Goal: Transaction & Acquisition: Book appointment/travel/reservation

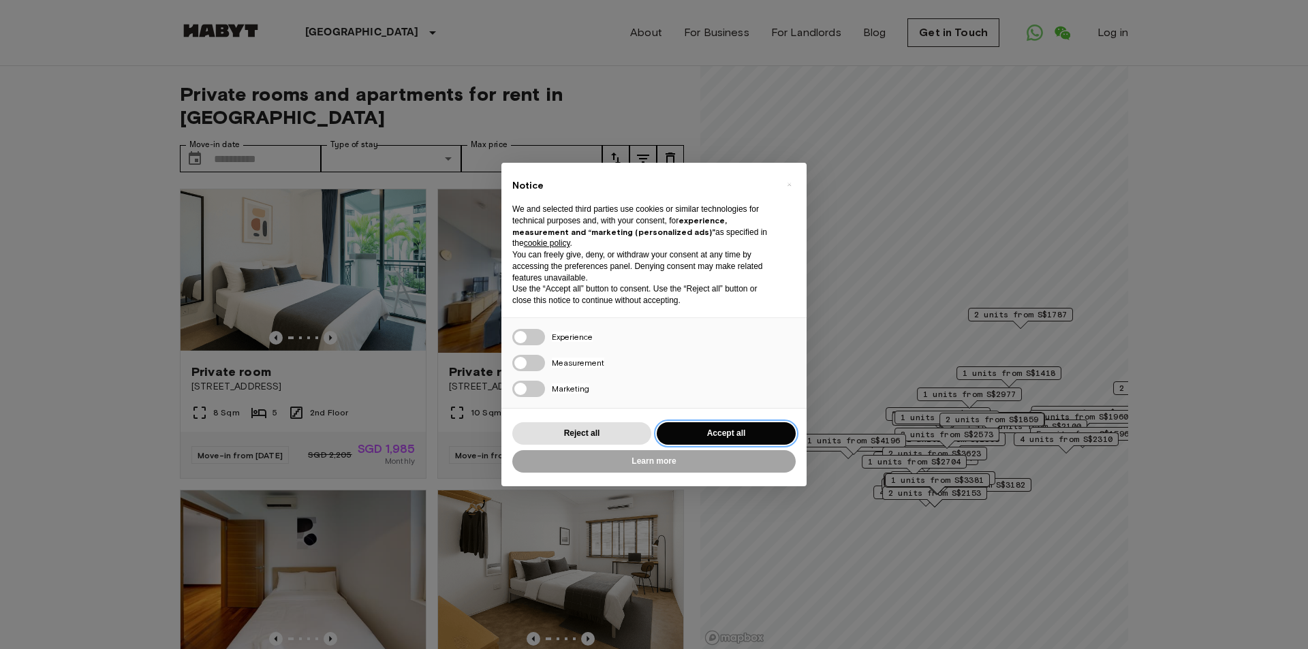
click at [737, 434] on button "Accept all" at bounding box center [726, 433] width 139 height 22
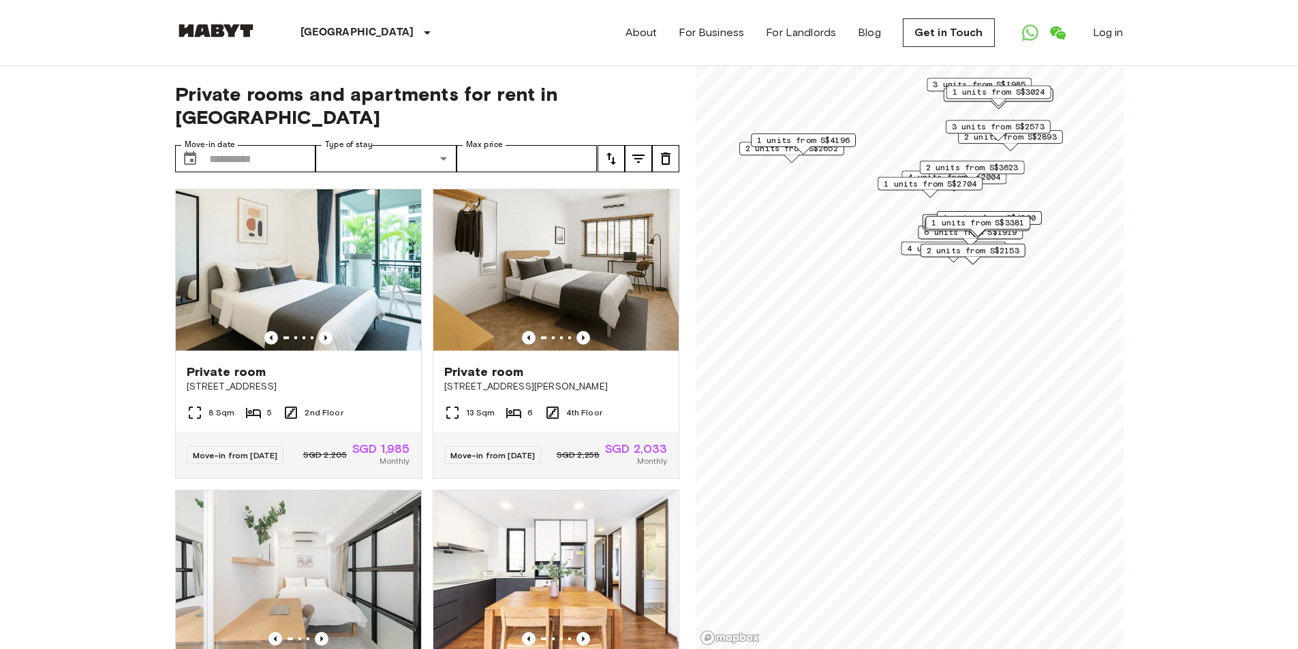
click at [674, 378] on div "Private rooms and apartments for rent in [GEOGRAPHIC_DATA] Move-in date ​ Move-…" at bounding box center [649, 358] width 949 height 584
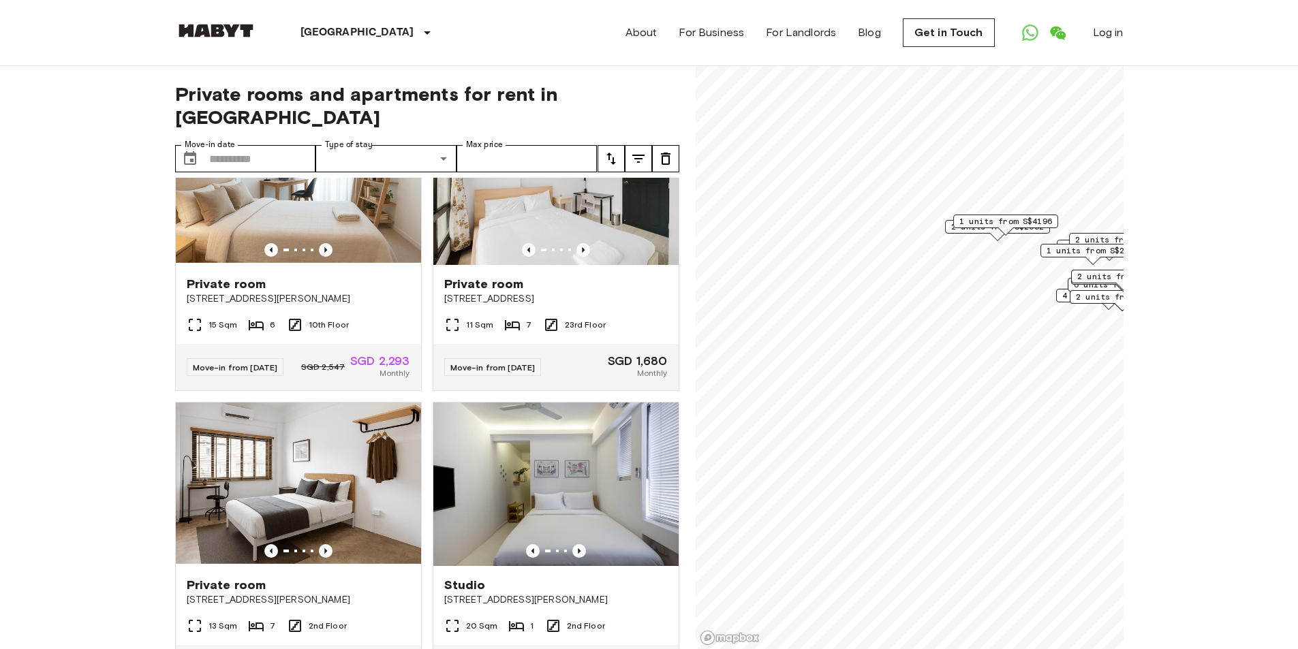
scroll to position [2249, 0]
